Goal: Information Seeking & Learning: Find specific fact

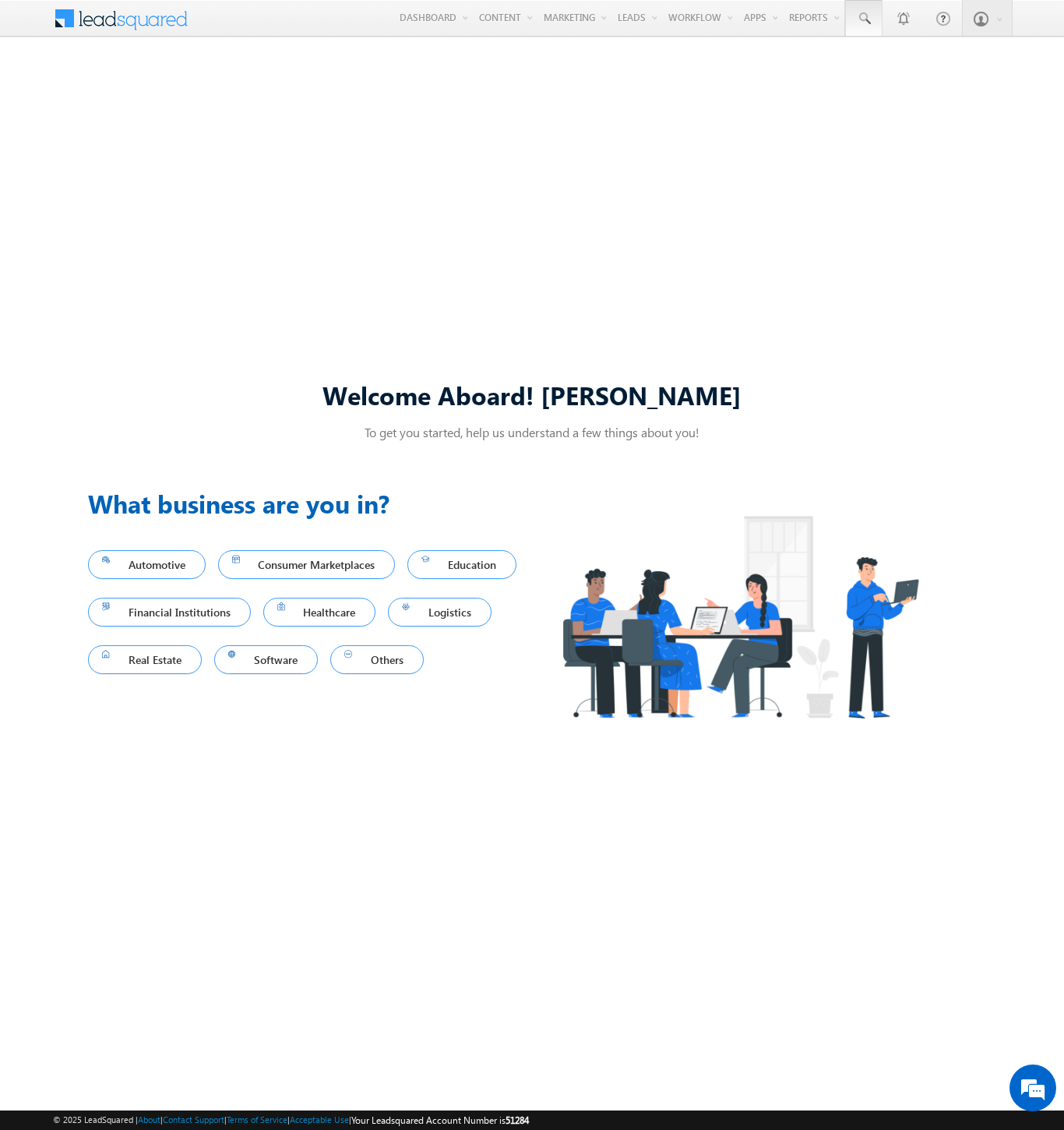
click at [863, 19] on span at bounding box center [863, 18] width 15 height 15
type input "8981112978"
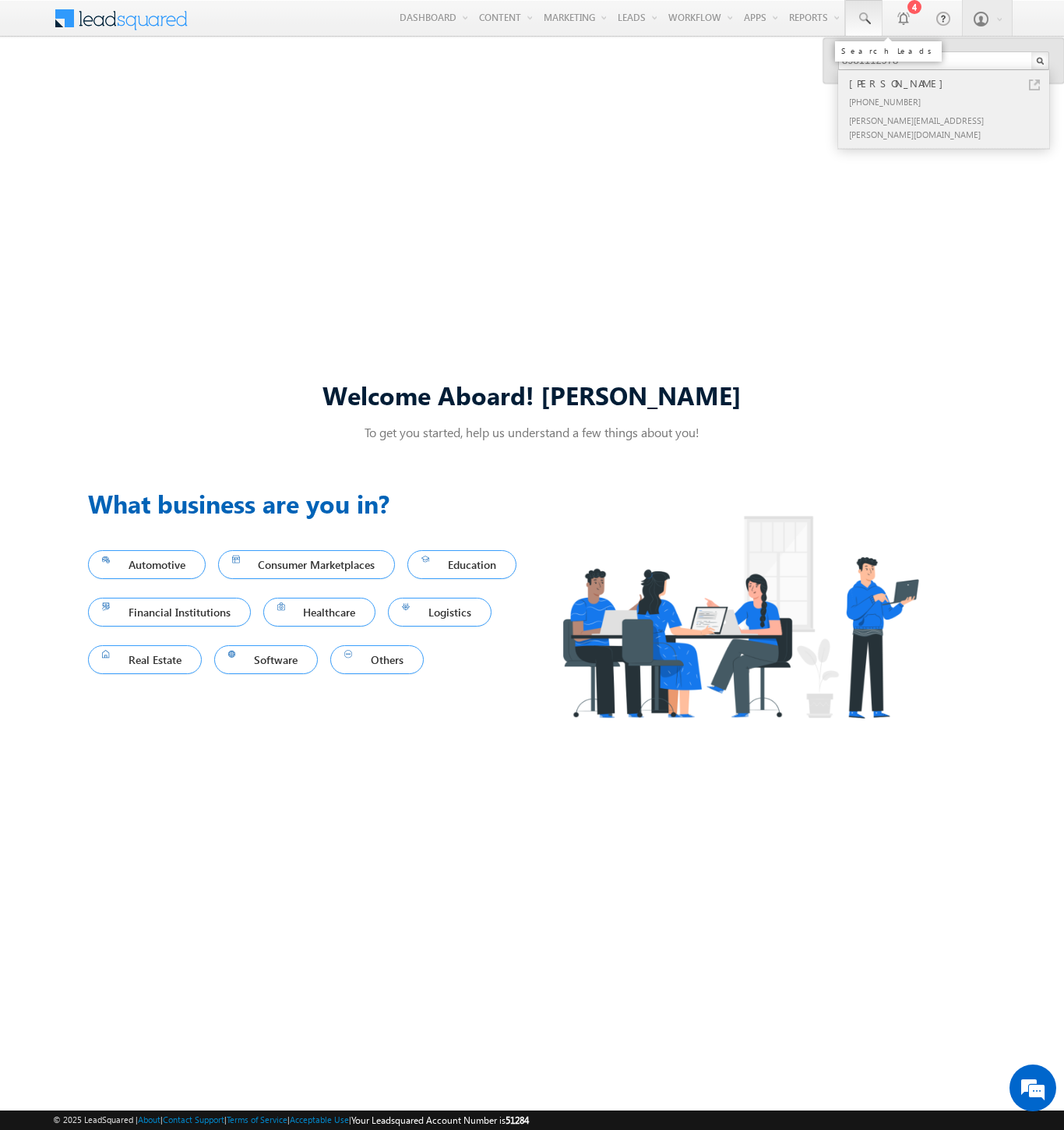
click at [950, 84] on div "[PERSON_NAME]" at bounding box center [950, 83] width 209 height 17
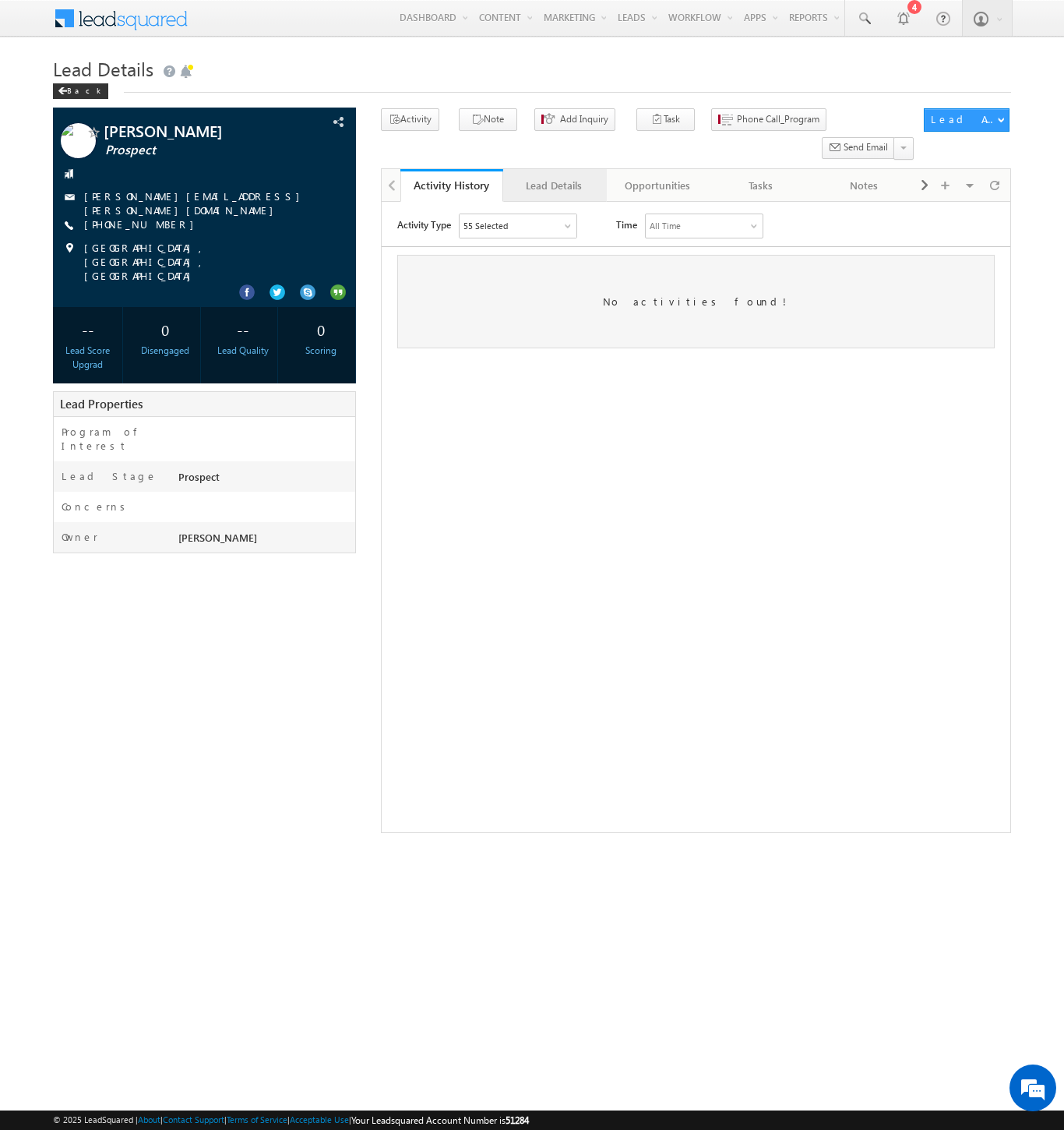
click at [554, 176] on div "Lead Details" at bounding box center [554, 185] width 76 height 19
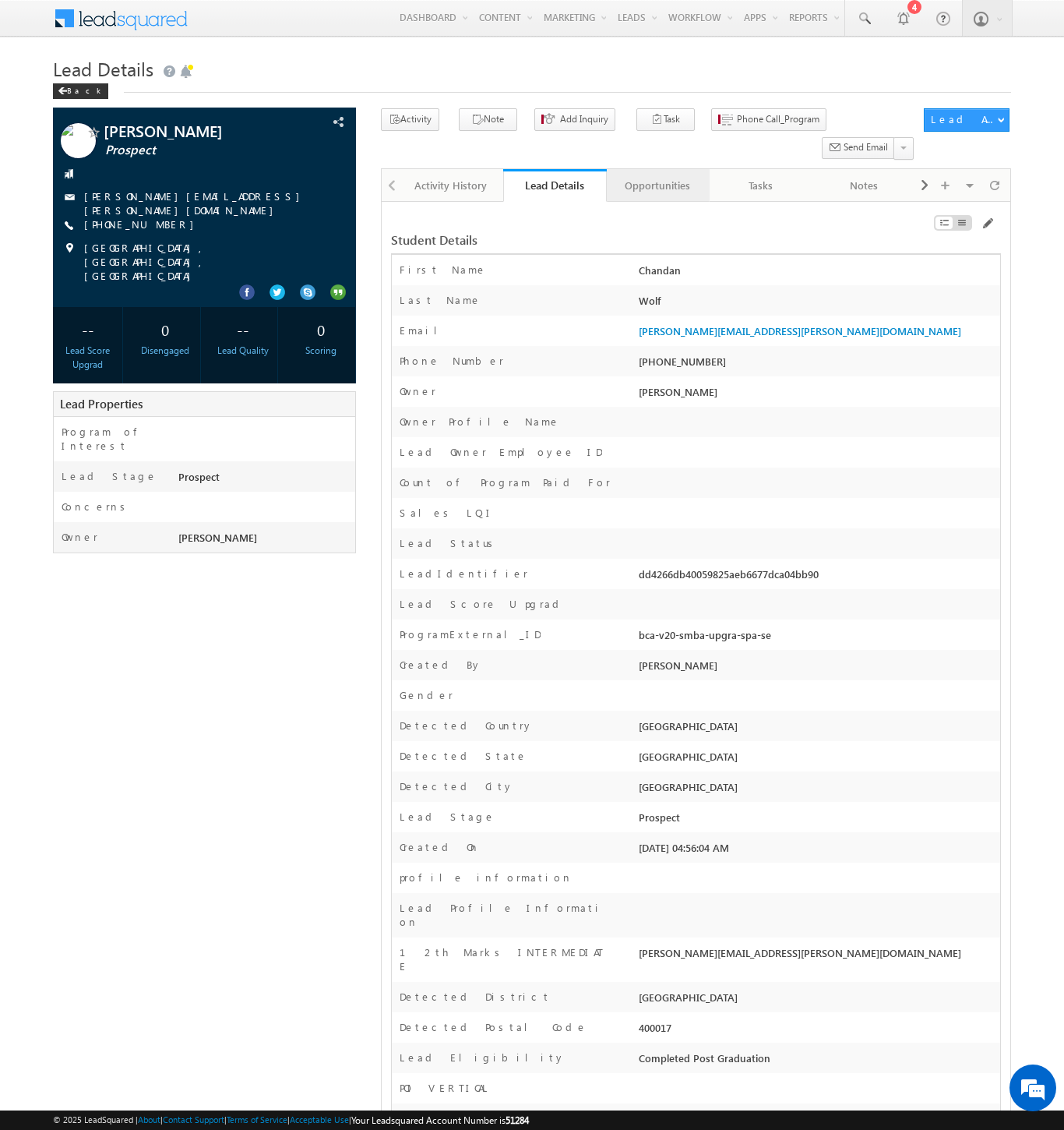
click at [657, 176] on div "Opportunities" at bounding box center [658, 185] width 76 height 19
